Goal: Information Seeking & Learning: Find contact information

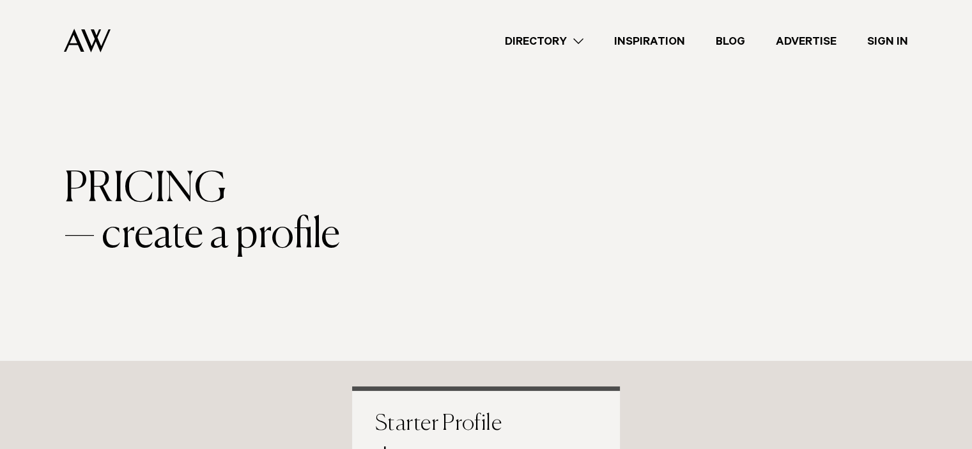
click at [92, 41] on img at bounding box center [87, 41] width 47 height 24
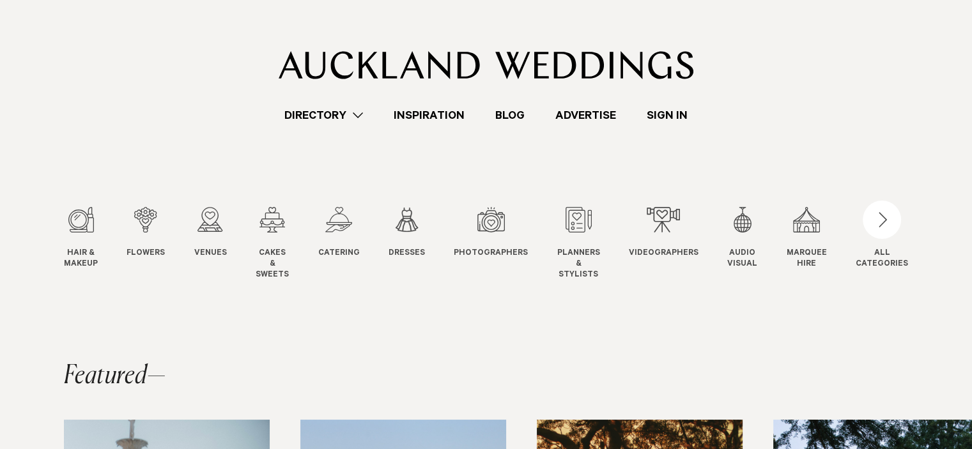
click at [492, 234] on link "Photographers Photo" at bounding box center [491, 233] width 74 height 52
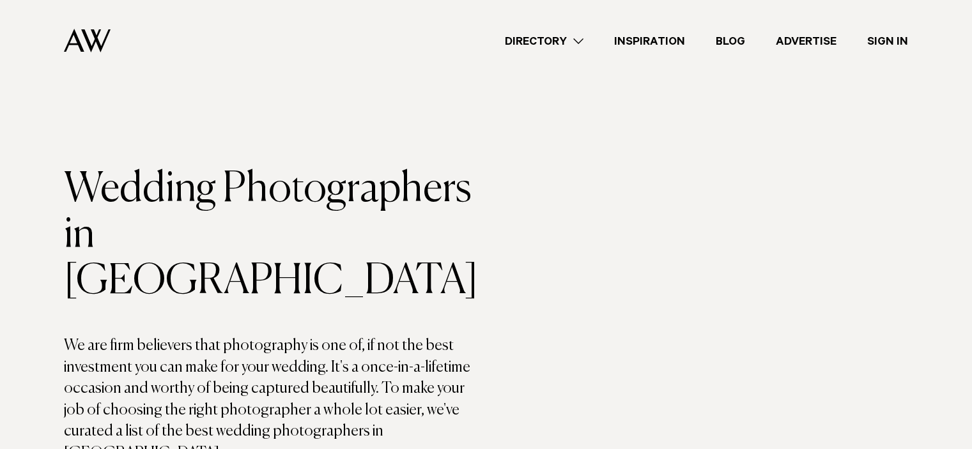
click at [574, 41] on link "Directory" at bounding box center [543, 41] width 109 height 17
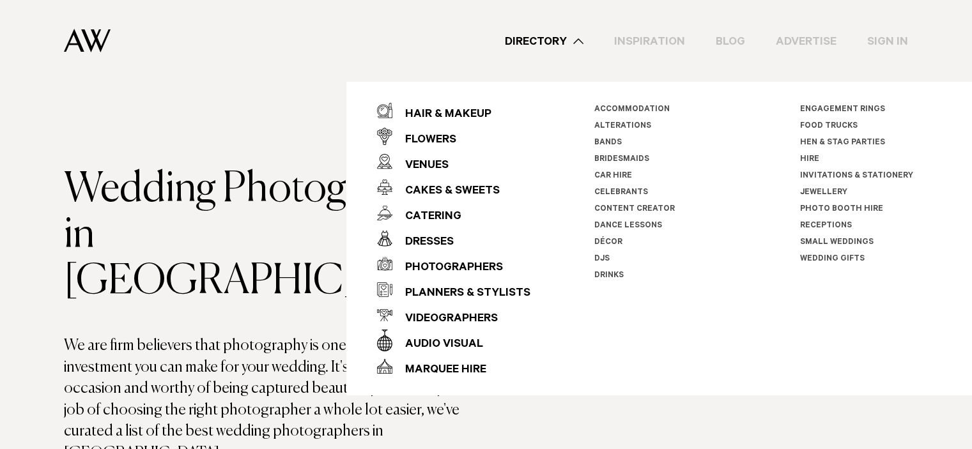
click at [620, 193] on link "Celebrants" at bounding box center [621, 192] width 54 height 9
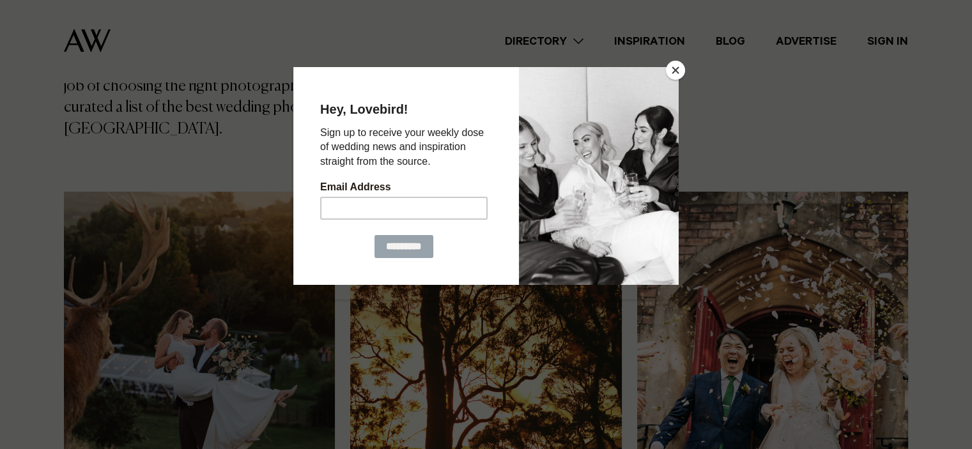
scroll to position [325, 0]
click at [673, 76] on button "Close" at bounding box center [675, 70] width 19 height 19
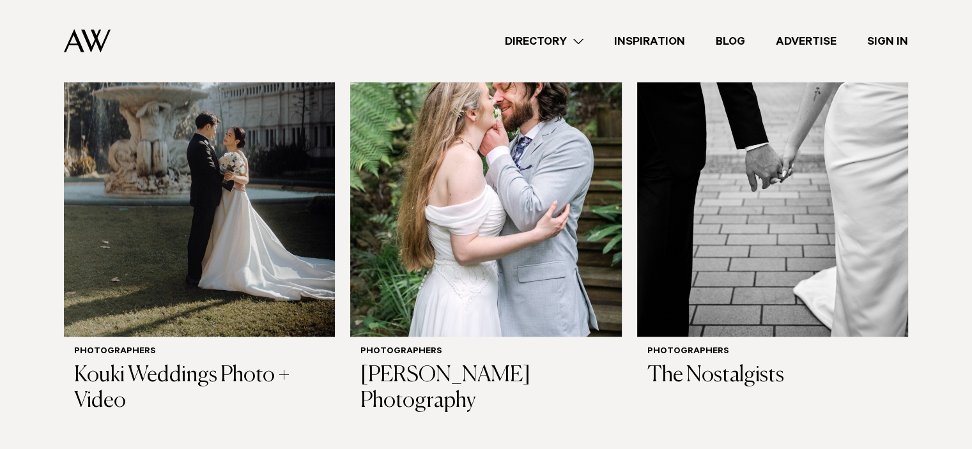
scroll to position [0, 0]
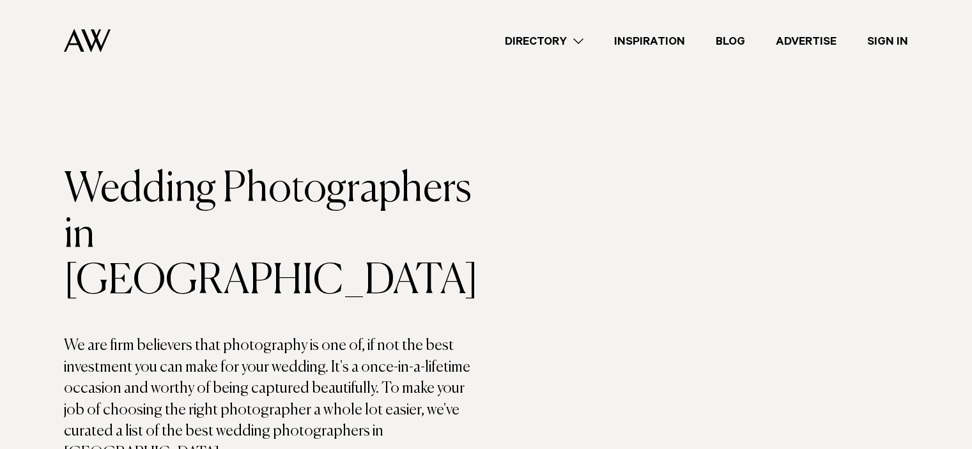
click at [83, 31] on img at bounding box center [87, 41] width 47 height 24
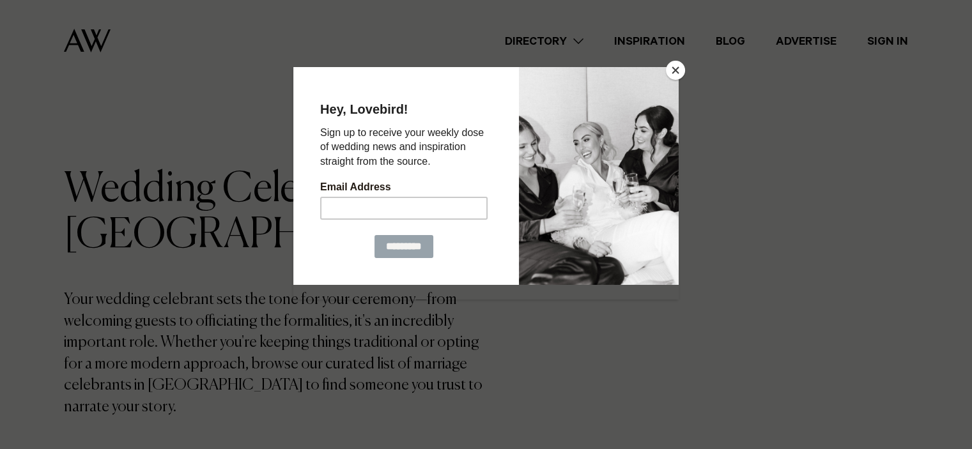
click at [664, 71] on div at bounding box center [599, 176] width 160 height 218
click at [673, 71] on button "Close" at bounding box center [675, 70] width 19 height 19
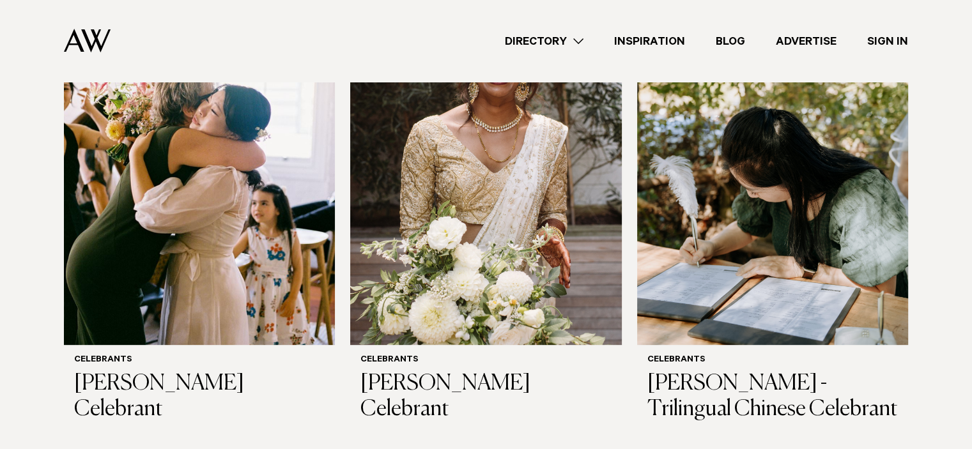
scroll to position [488, 0]
click at [765, 263] on img at bounding box center [772, 164] width 271 height 364
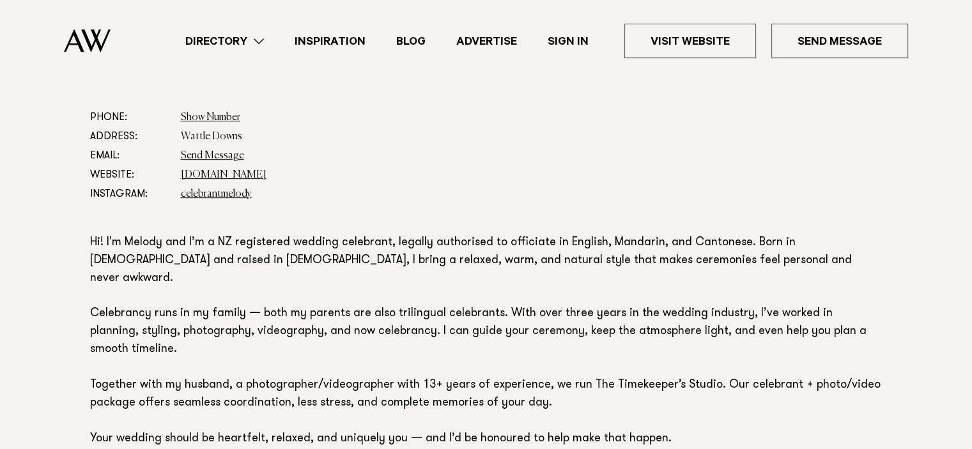
scroll to position [742, 0]
click at [233, 173] on link "[DOMAIN_NAME]" at bounding box center [224, 174] width 86 height 10
